Goal: Transaction & Acquisition: Purchase product/service

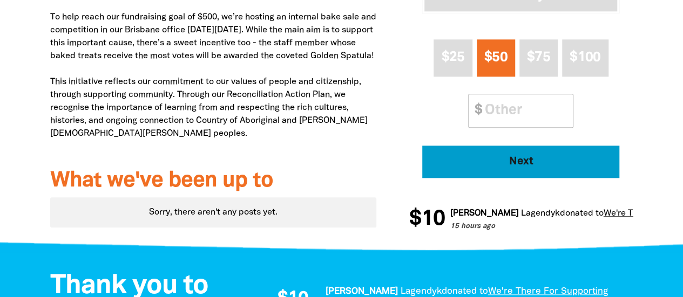
scroll to position [486, 0]
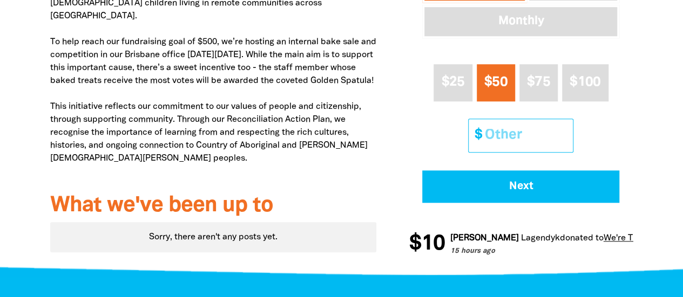
drag, startPoint x: 509, startPoint y: 138, endPoint x: 516, endPoint y: 137, distance: 7.0
click at [509, 138] on input "Other Amount" at bounding box center [525, 135] width 96 height 33
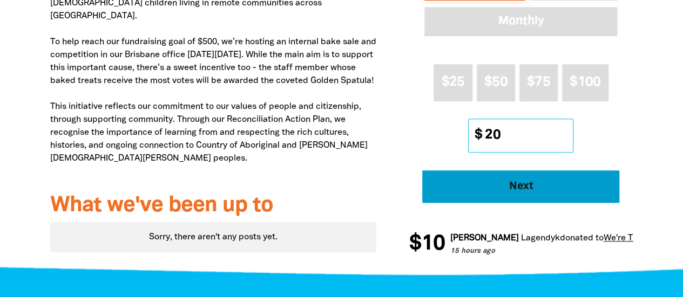
type input "20"
click at [531, 186] on span "Next" at bounding box center [520, 186] width 167 height 11
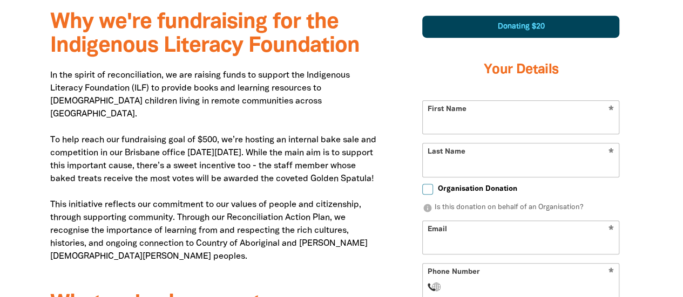
scroll to position [381, 0]
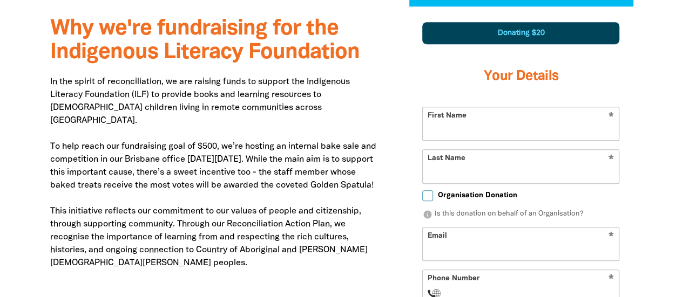
click at [500, 129] on input "First Name" at bounding box center [521, 123] width 196 height 33
type input "[PERSON_NAME]"
type input "[EMAIL_ADDRESS][DOMAIN_NAME]"
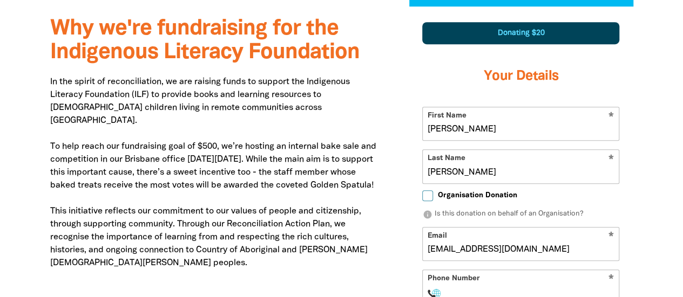
select select "AU"
type input "0457 296 637"
type input "[STREET_ADDRESS]"
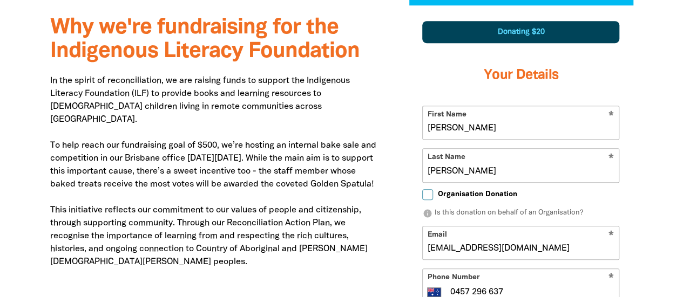
type input "0457 296 637"
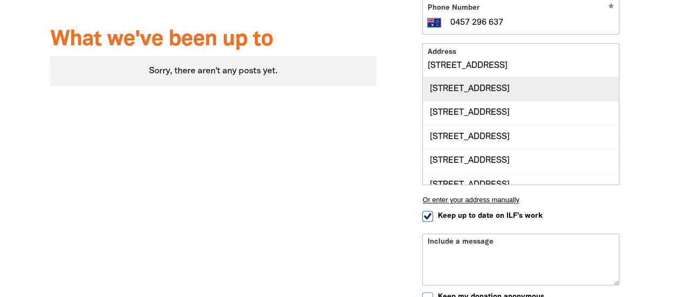
scroll to position [0, 0]
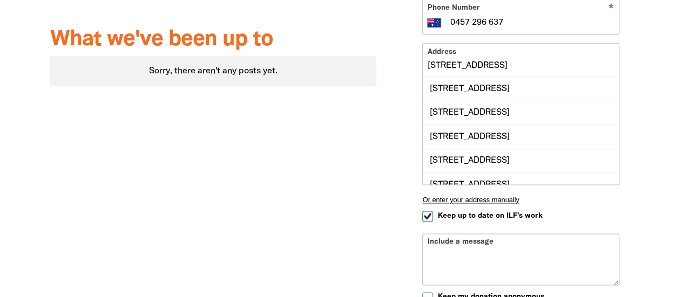
drag, startPoint x: 514, startPoint y: 67, endPoint x: 525, endPoint y: 66, distance: 10.8
click at [514, 67] on input "[STREET_ADDRESS]" at bounding box center [521, 60] width 196 height 33
click at [630, 73] on div "Donating $20 Your Details * First Name [PERSON_NAME] * Last Name [PERSON_NAME] …" at bounding box center [521, 52] width 224 height 628
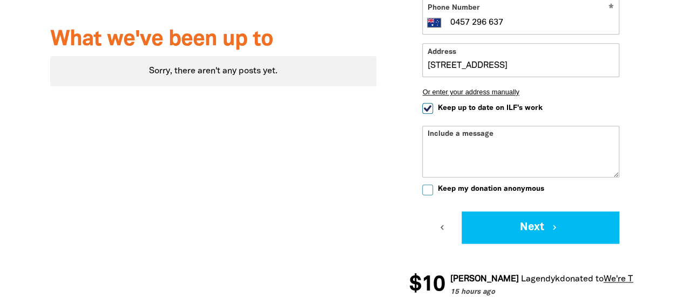
click at [425, 109] on input "Keep up to date on ILF's work" at bounding box center [427, 108] width 11 height 11
checkbox input "false"
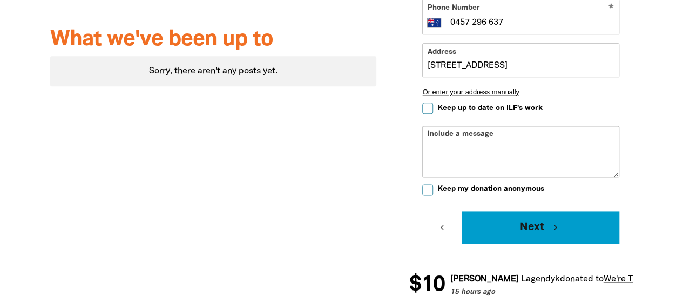
click at [536, 220] on button "Next chevron_right" at bounding box center [541, 228] width 158 height 32
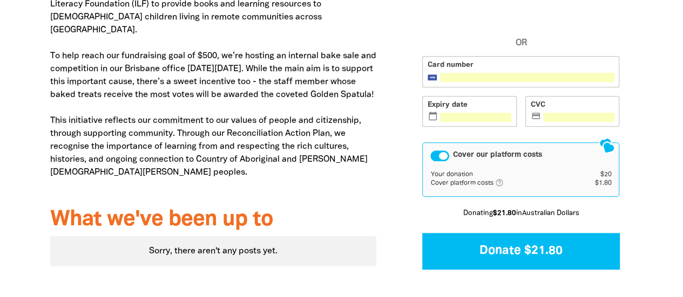
scroll to position [489, 0]
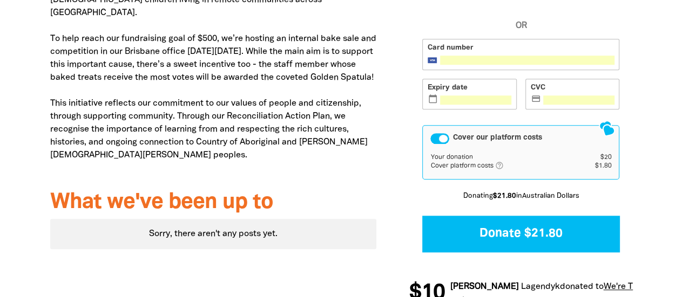
click at [445, 141] on div "Cover our platform costs" at bounding box center [439, 138] width 19 height 11
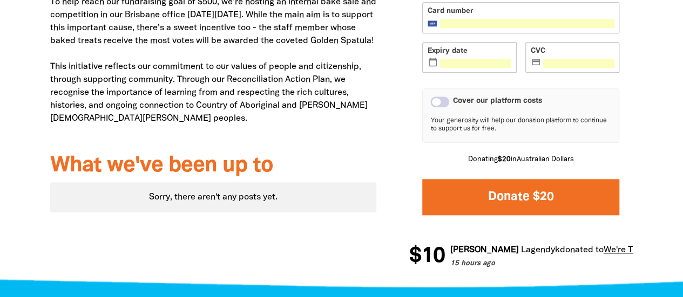
scroll to position [543, 0]
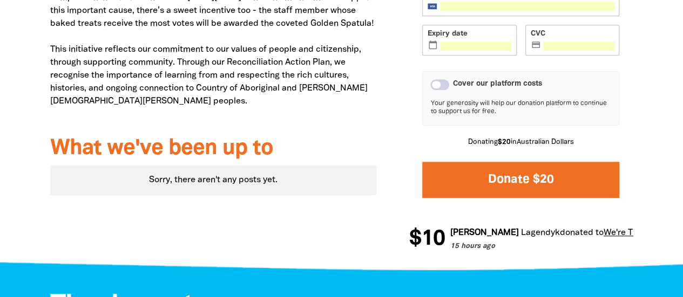
click at [526, 179] on button "Donate $20" at bounding box center [520, 180] width 197 height 36
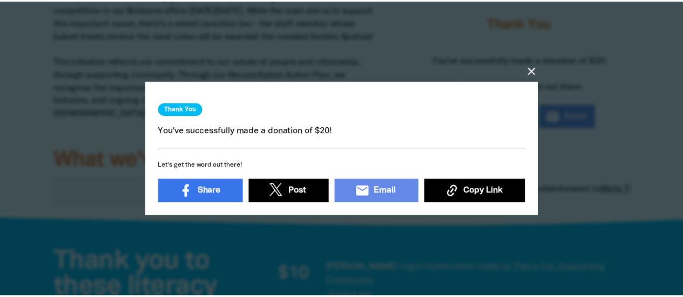
scroll to position [461, 0]
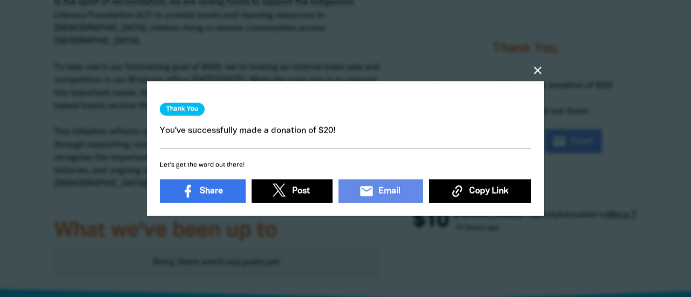
click at [535, 69] on icon "close" at bounding box center [537, 70] width 13 height 13
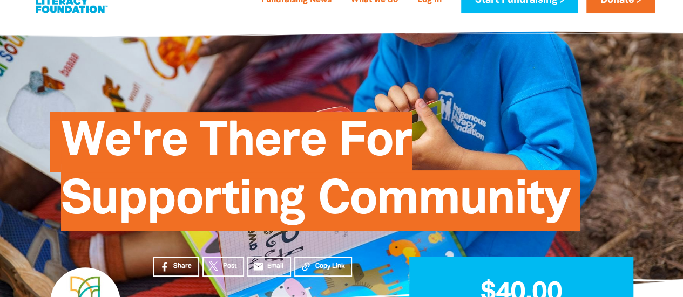
scroll to position [0, 0]
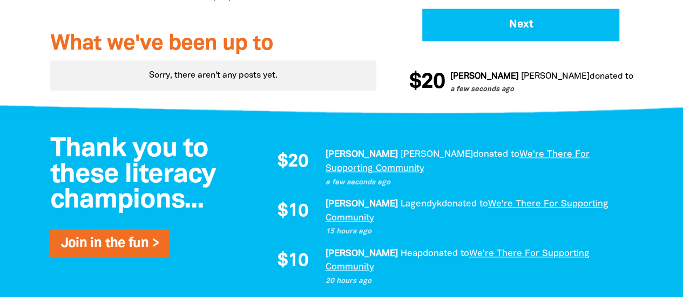
scroll to position [756, 0]
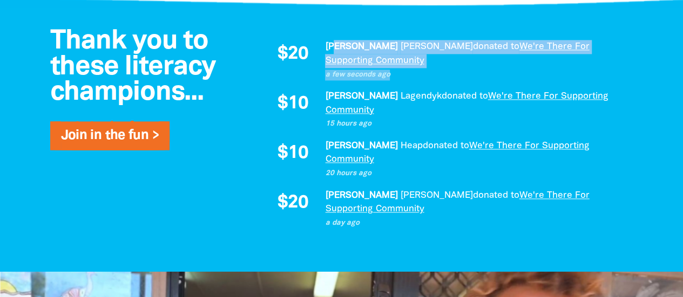
drag, startPoint x: 335, startPoint y: 49, endPoint x: 393, endPoint y: 70, distance: 61.0
click at [393, 70] on div "$20 Mitchell Hodge donated to We're There For Supporting Community a few second…" at bounding box center [444, 134] width 356 height 189
